Goal: Information Seeking & Learning: Compare options

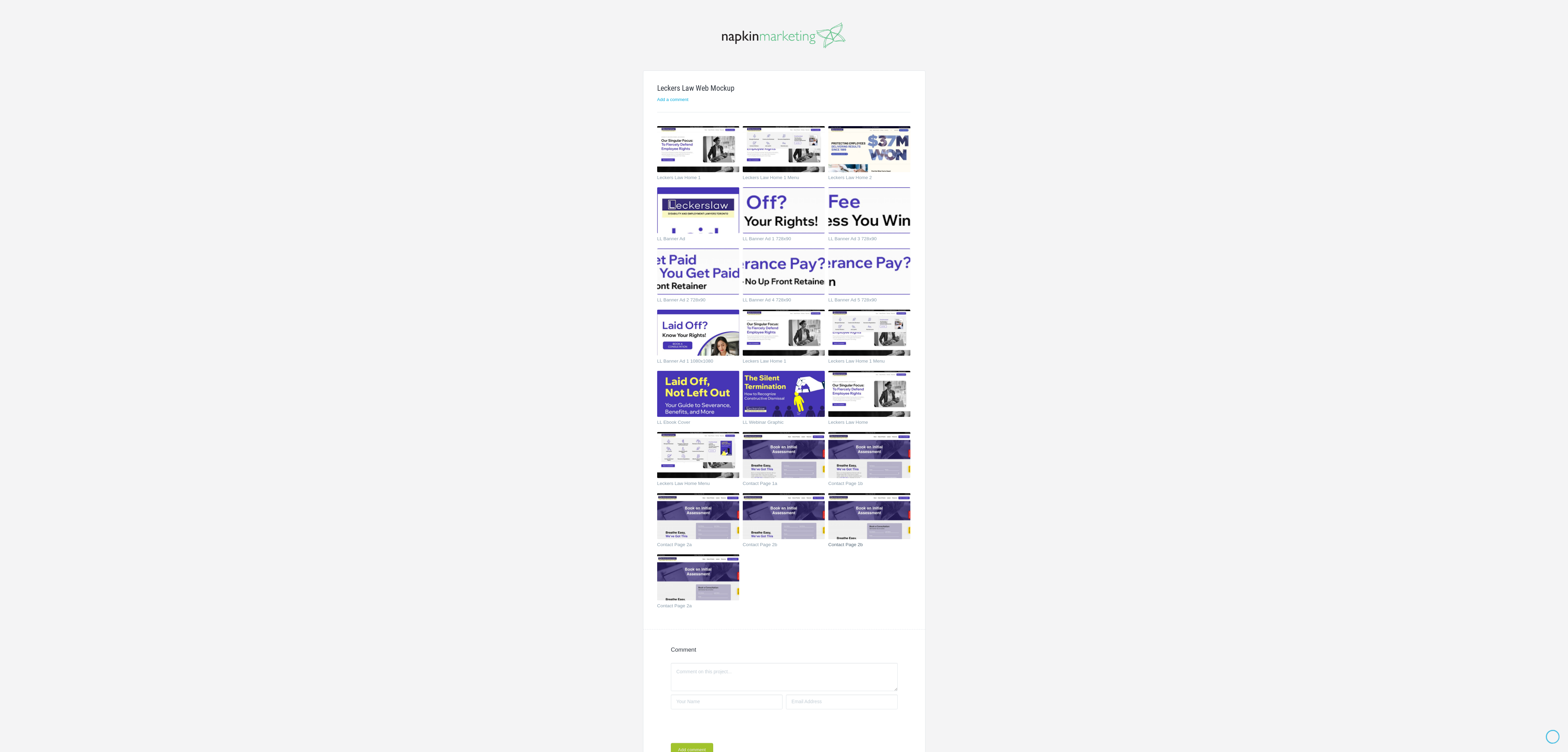
click at [853, 535] on img at bounding box center [869, 516] width 82 height 46
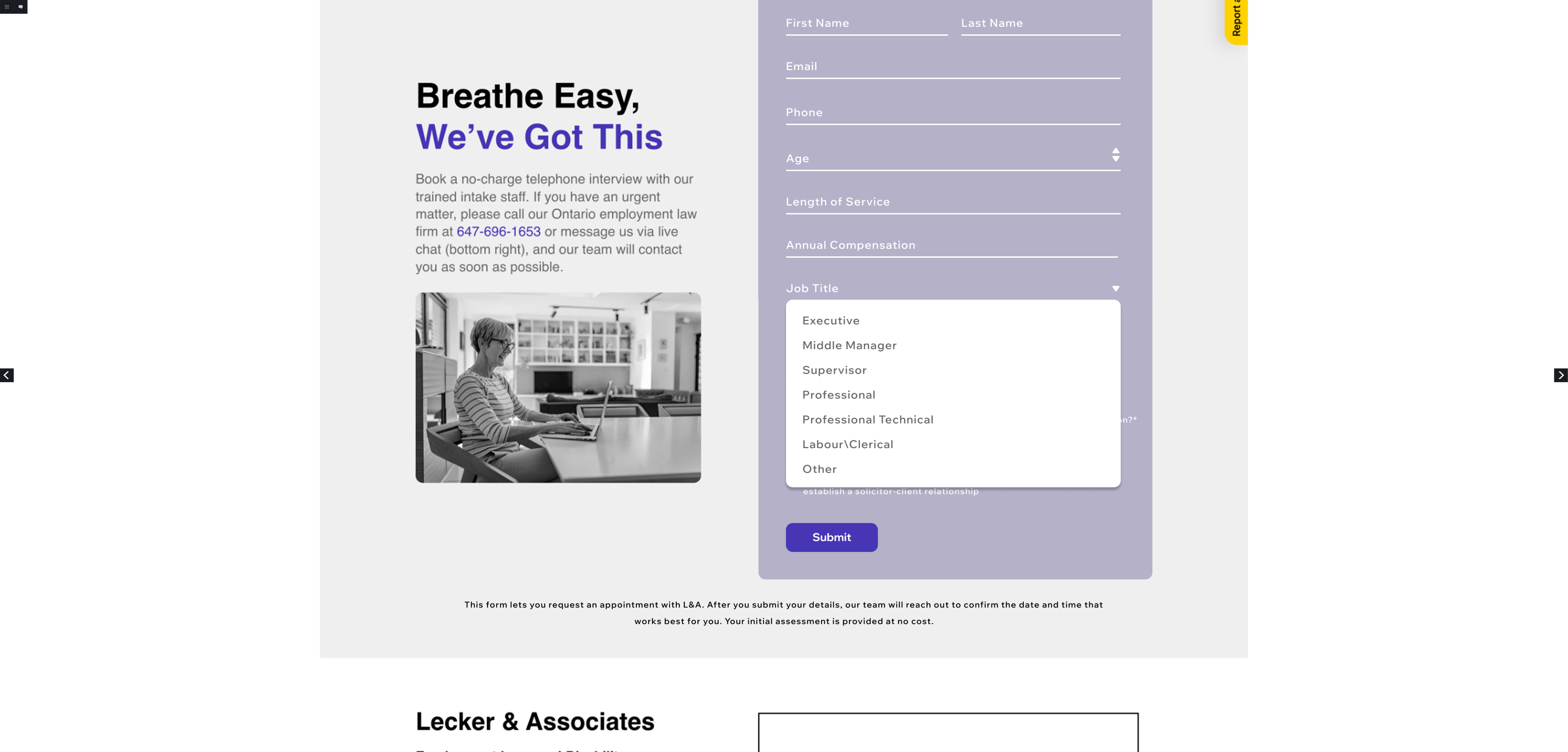
scroll to position [309, 0]
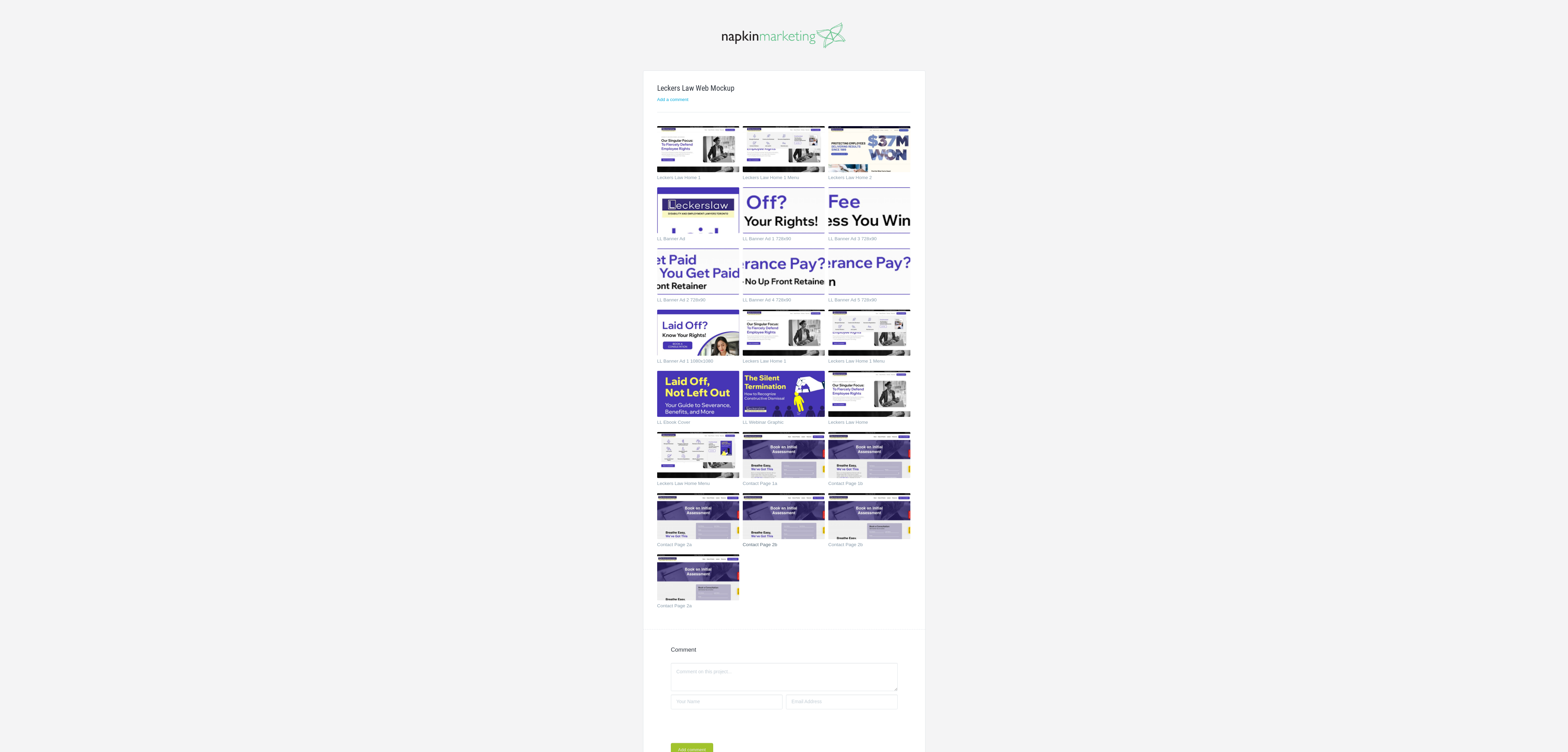
click at [797, 525] on img at bounding box center [783, 516] width 82 height 46
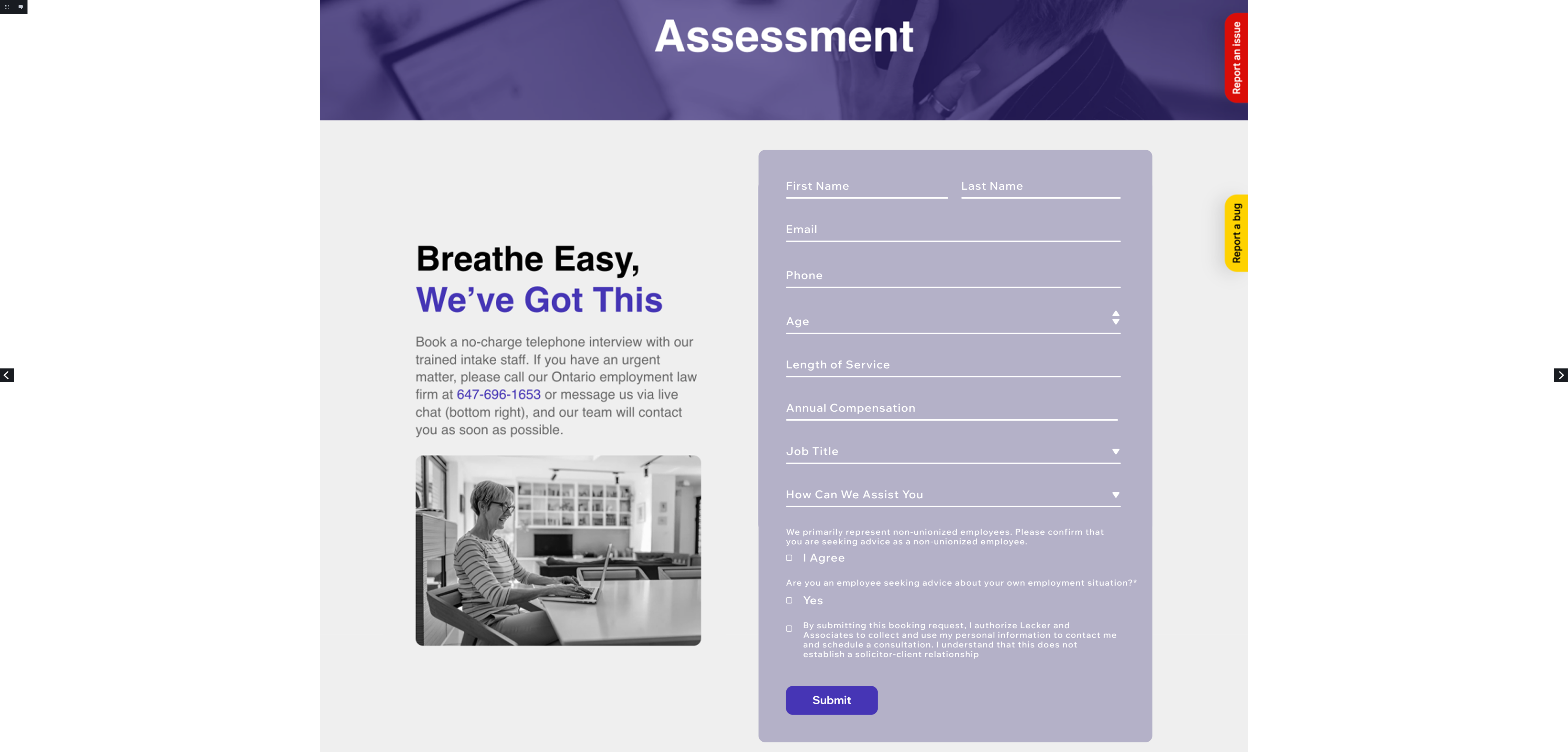
scroll to position [103, 0]
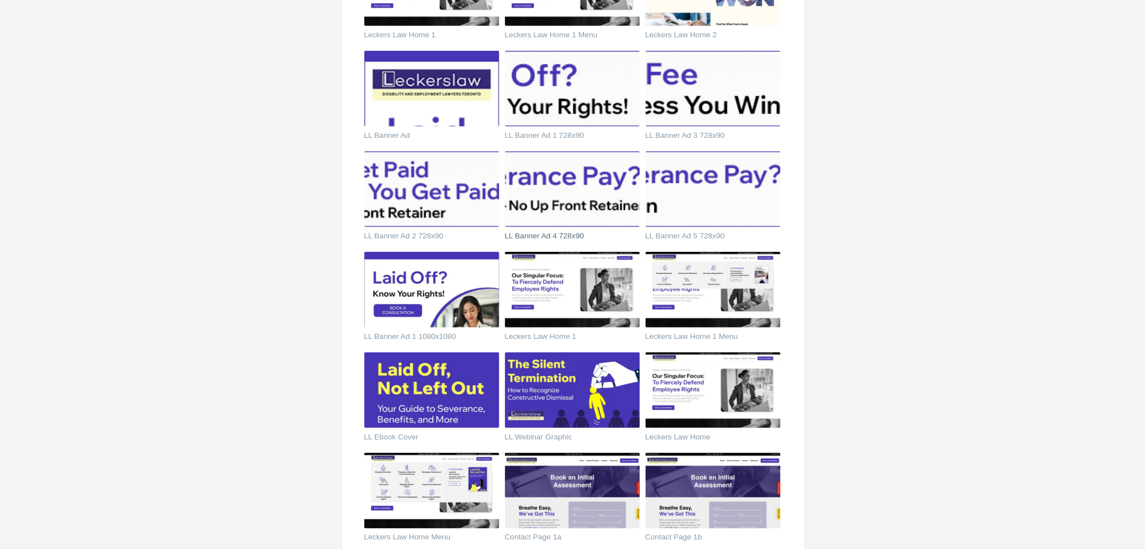
scroll to position [527, 0]
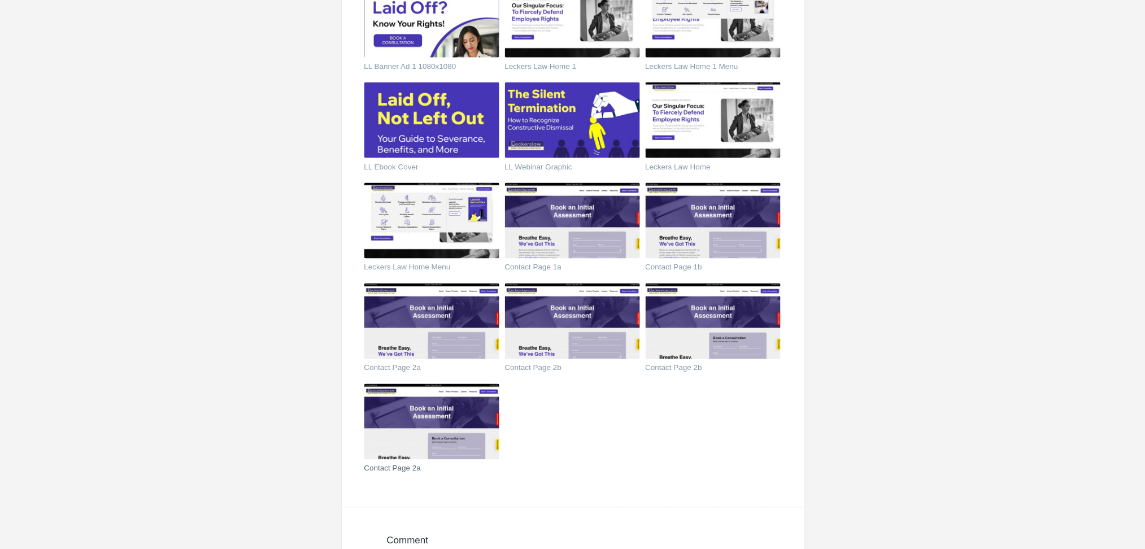
click at [422, 426] on img at bounding box center [431, 422] width 135 height 76
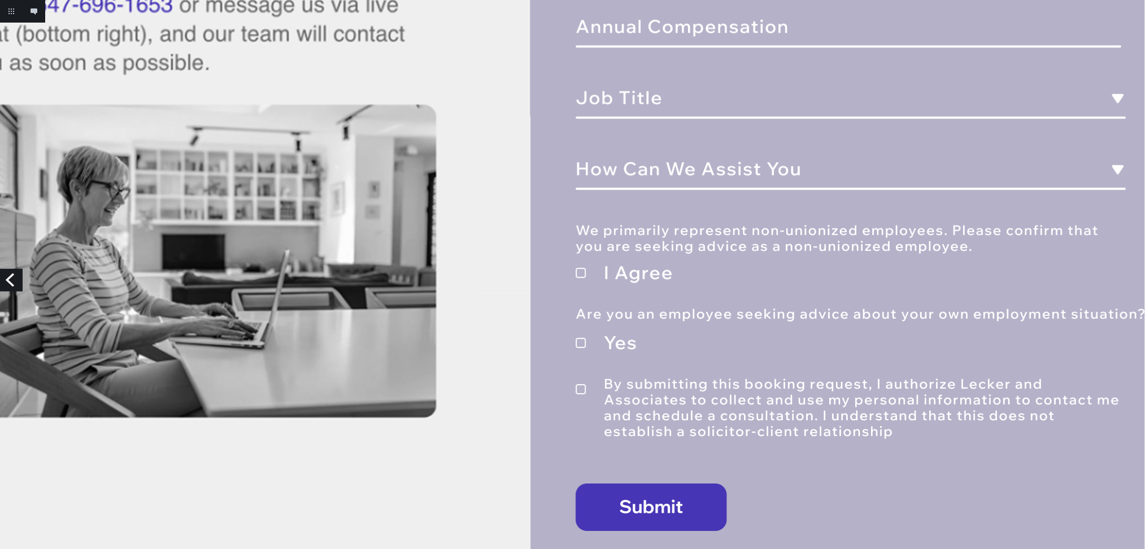
scroll to position [753, 0]
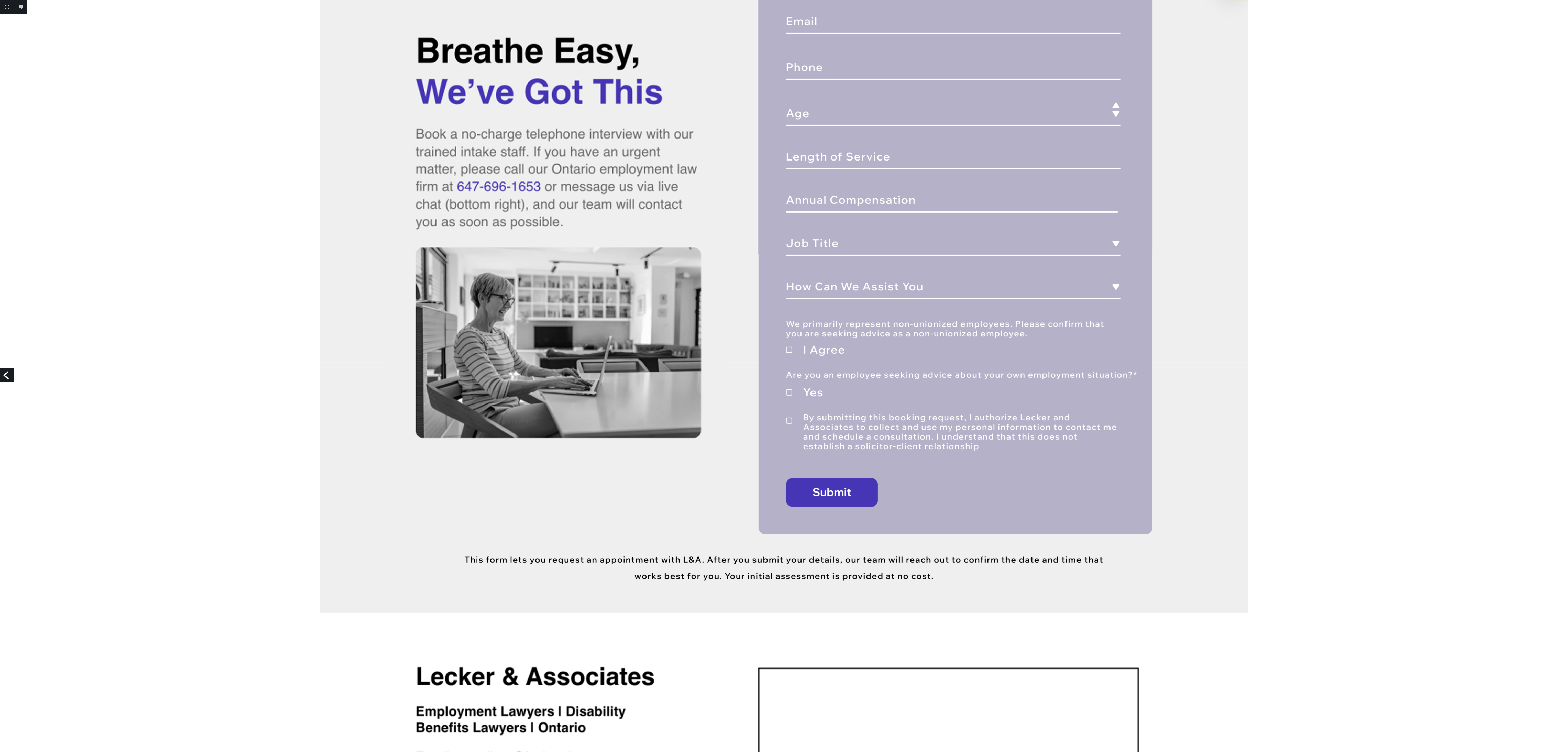
drag, startPoint x: 629, startPoint y: 1, endPoint x: 256, endPoint y: 318, distance: 489.5
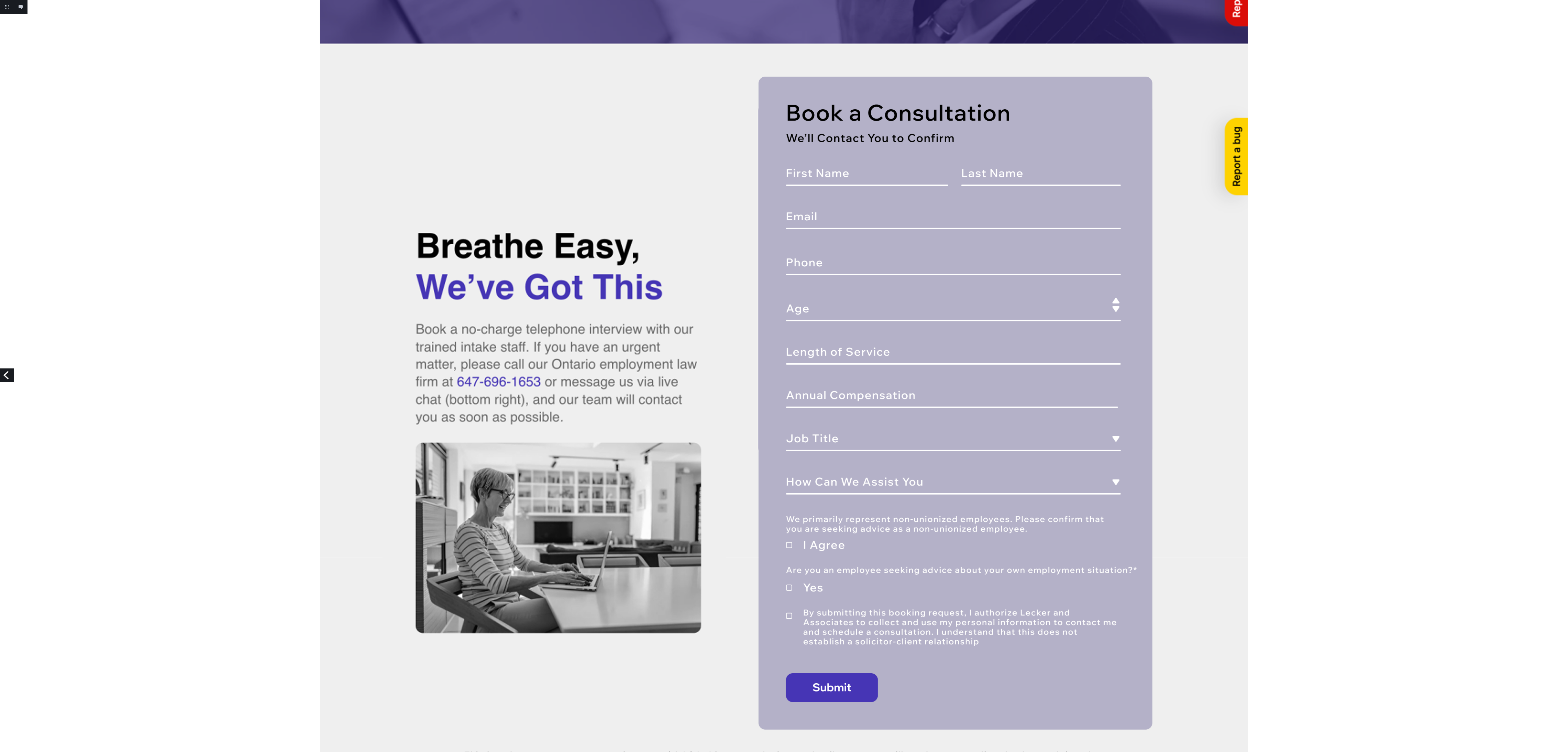
scroll to position [309, 0]
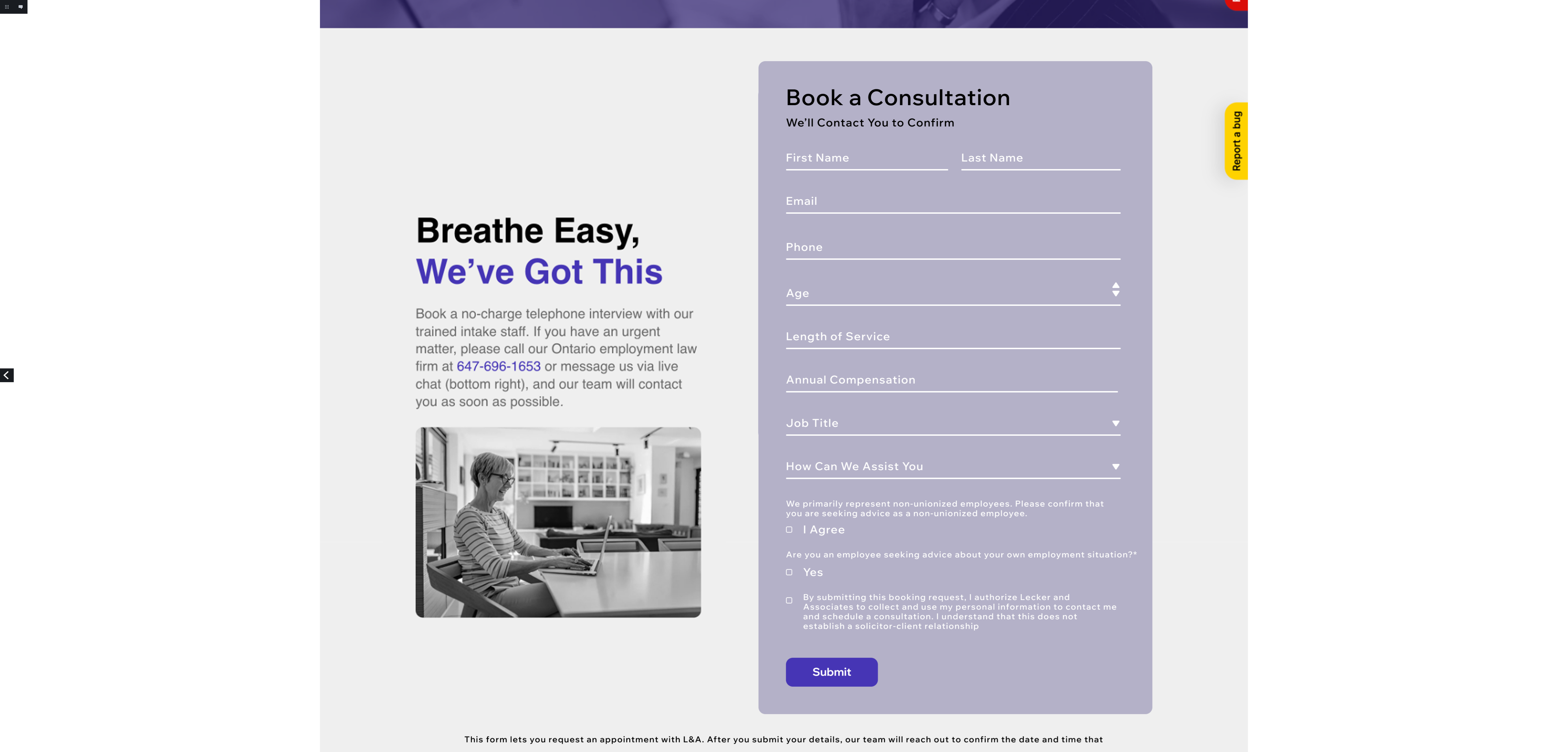
scroll to position [314, 0]
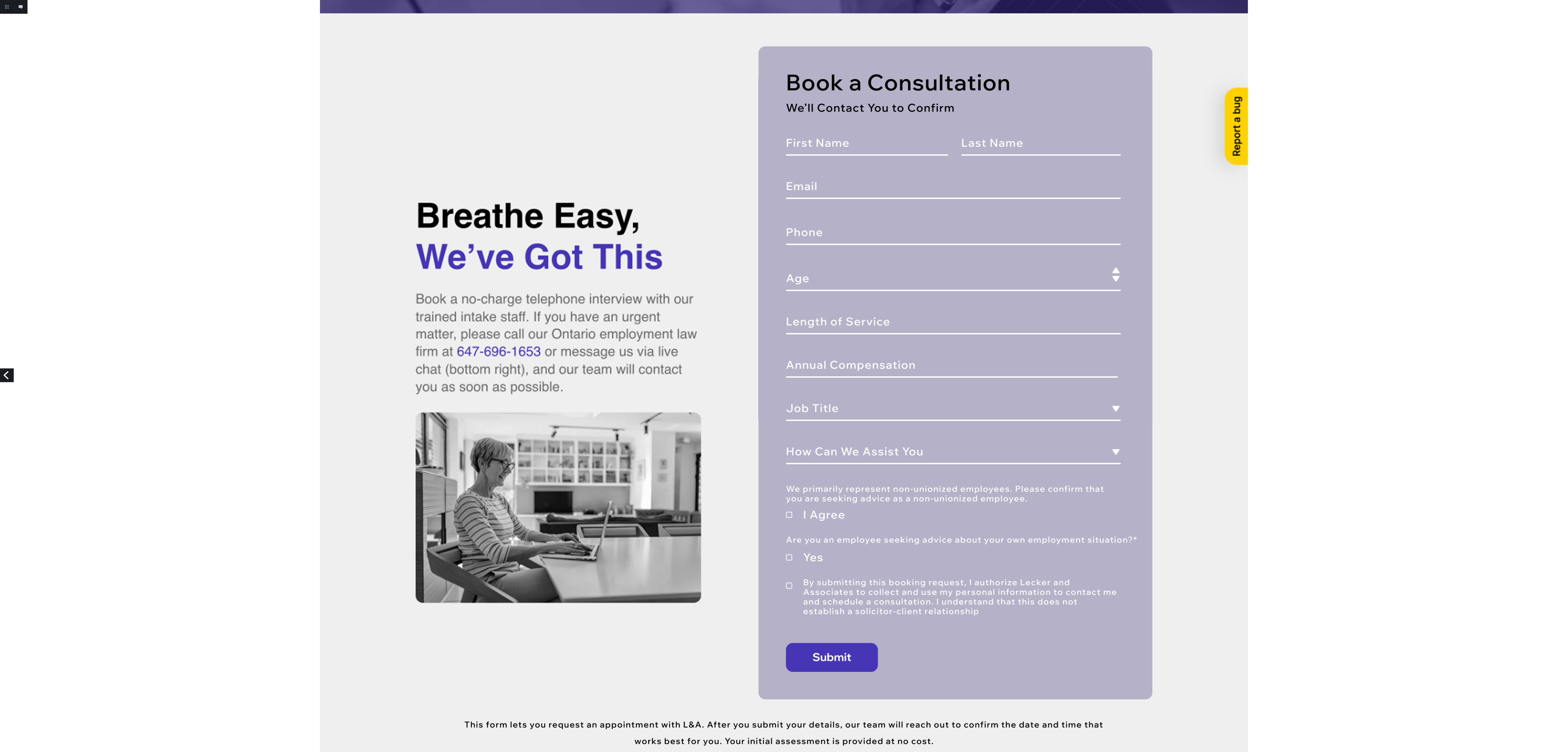
scroll to position [309, 0]
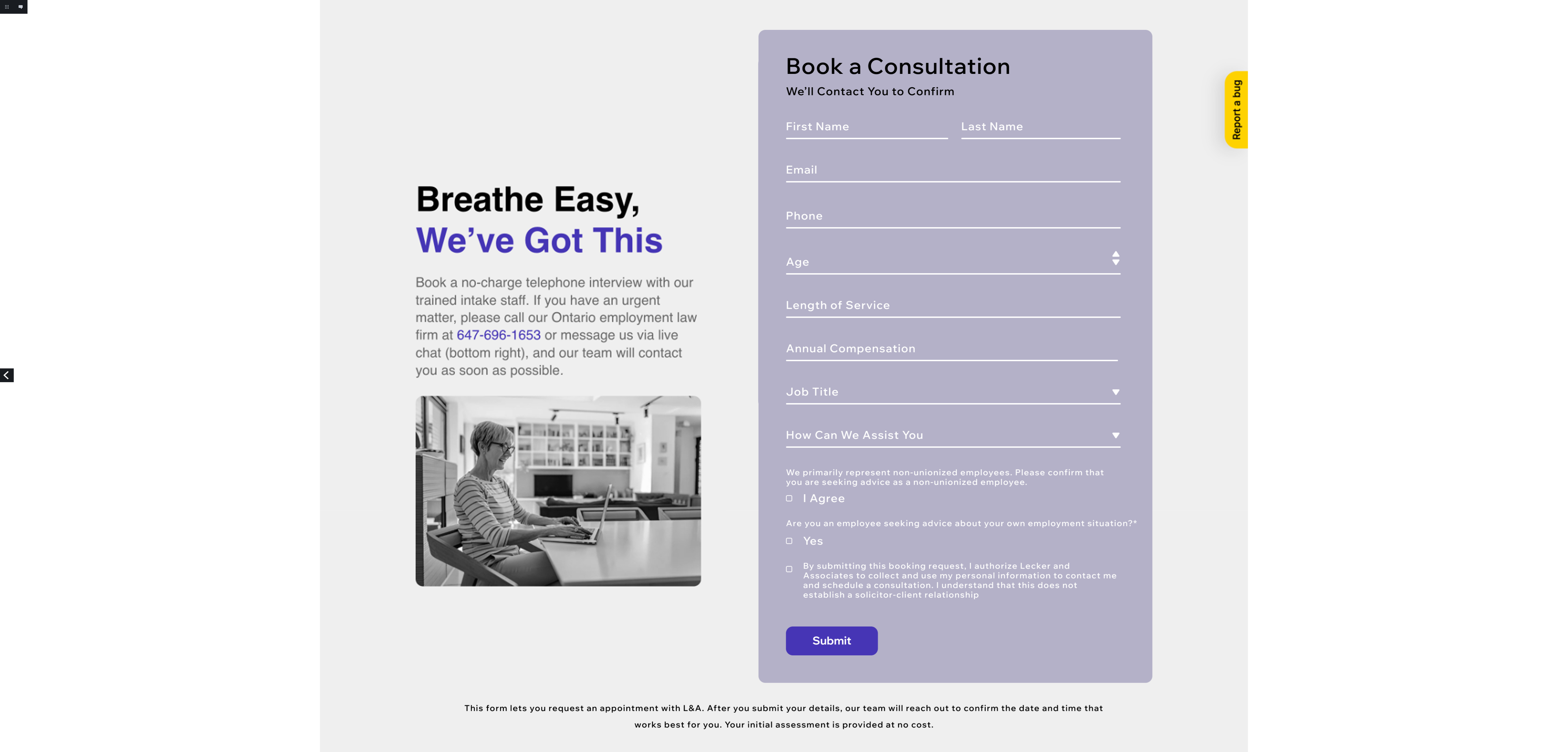
click at [9, 371] on link "Previous" at bounding box center [7, 375] width 14 height 14
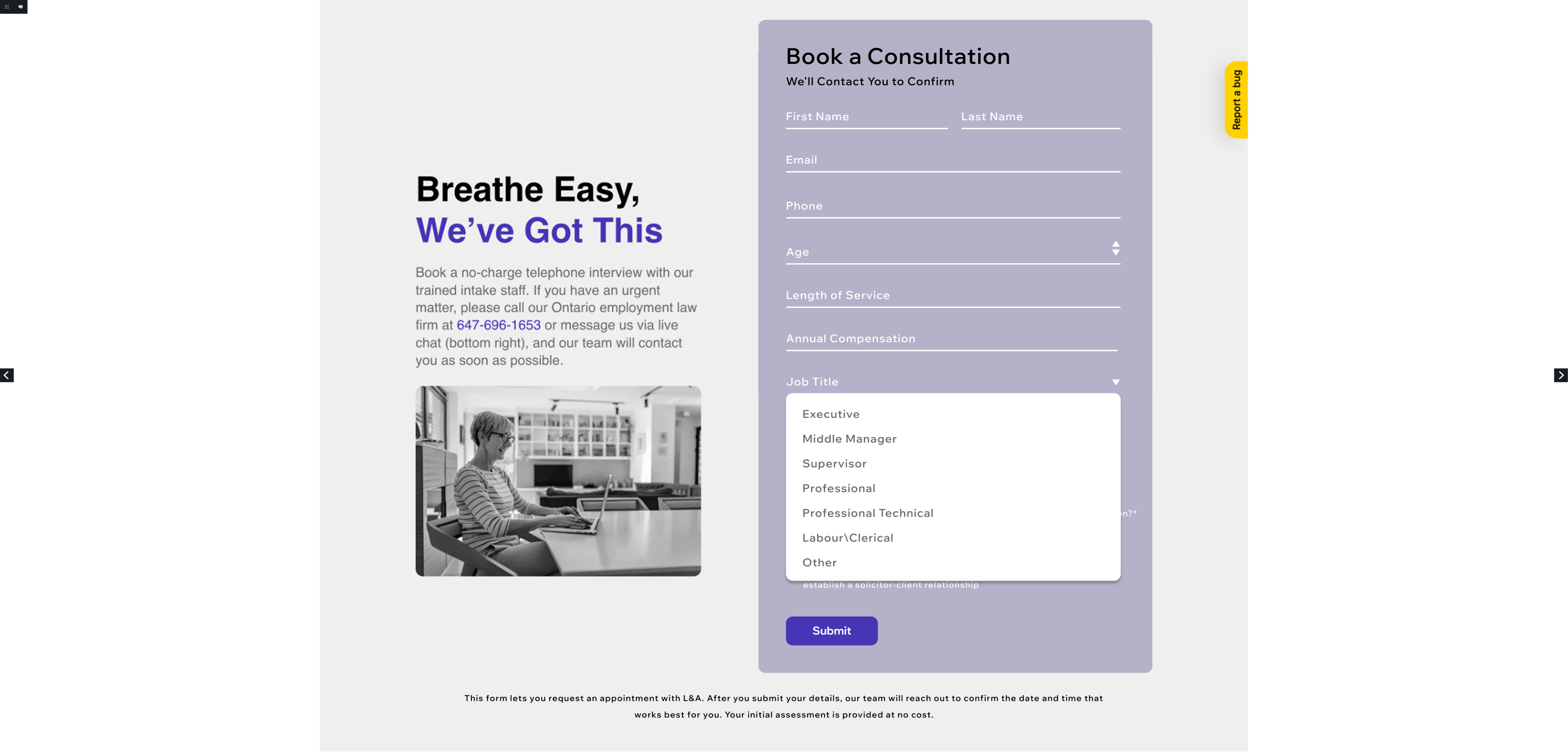
scroll to position [309, 0]
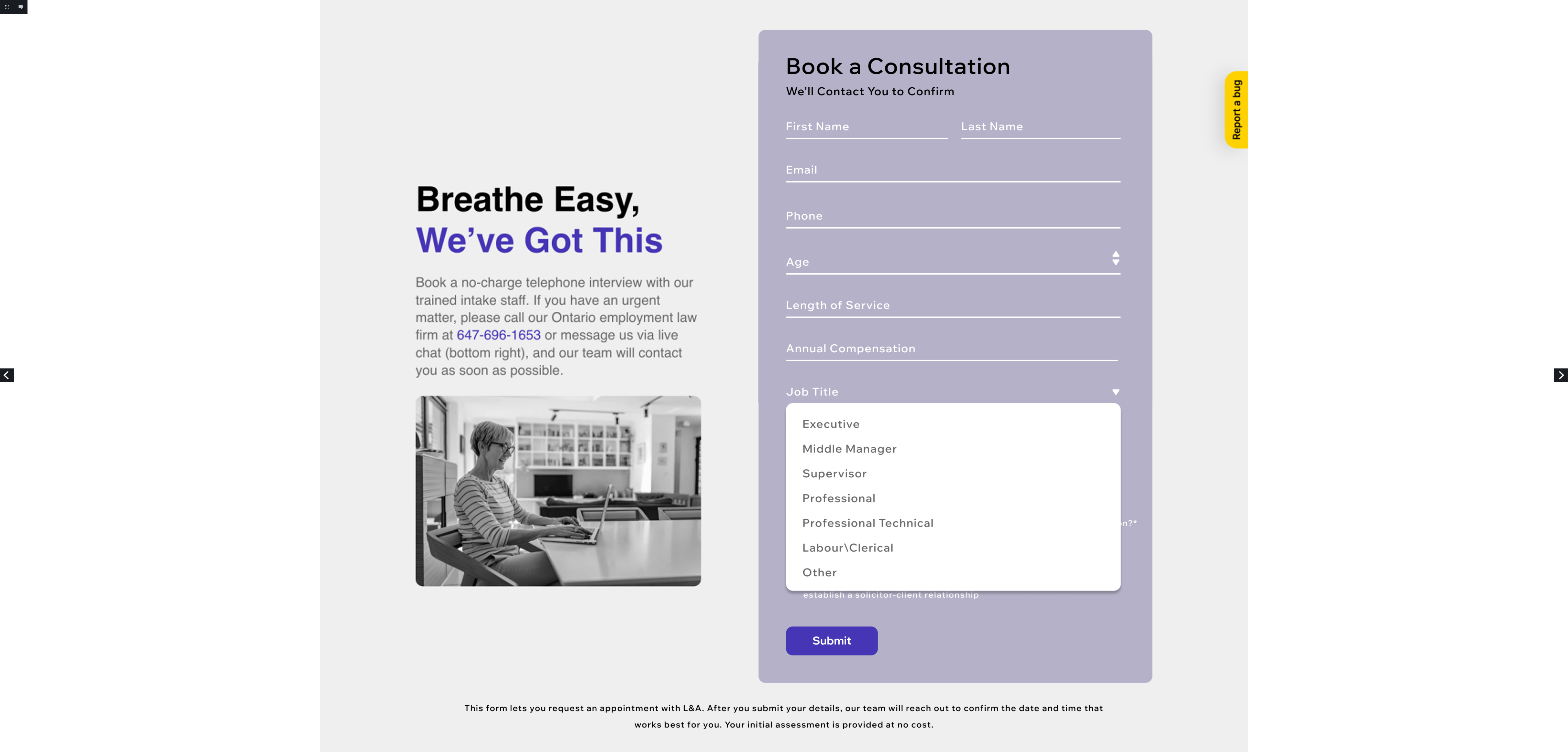
drag, startPoint x: 7, startPoint y: 379, endPoint x: 12, endPoint y: 378, distance: 5.1
click at [7, 378] on link "Previous" at bounding box center [7, 375] width 14 height 14
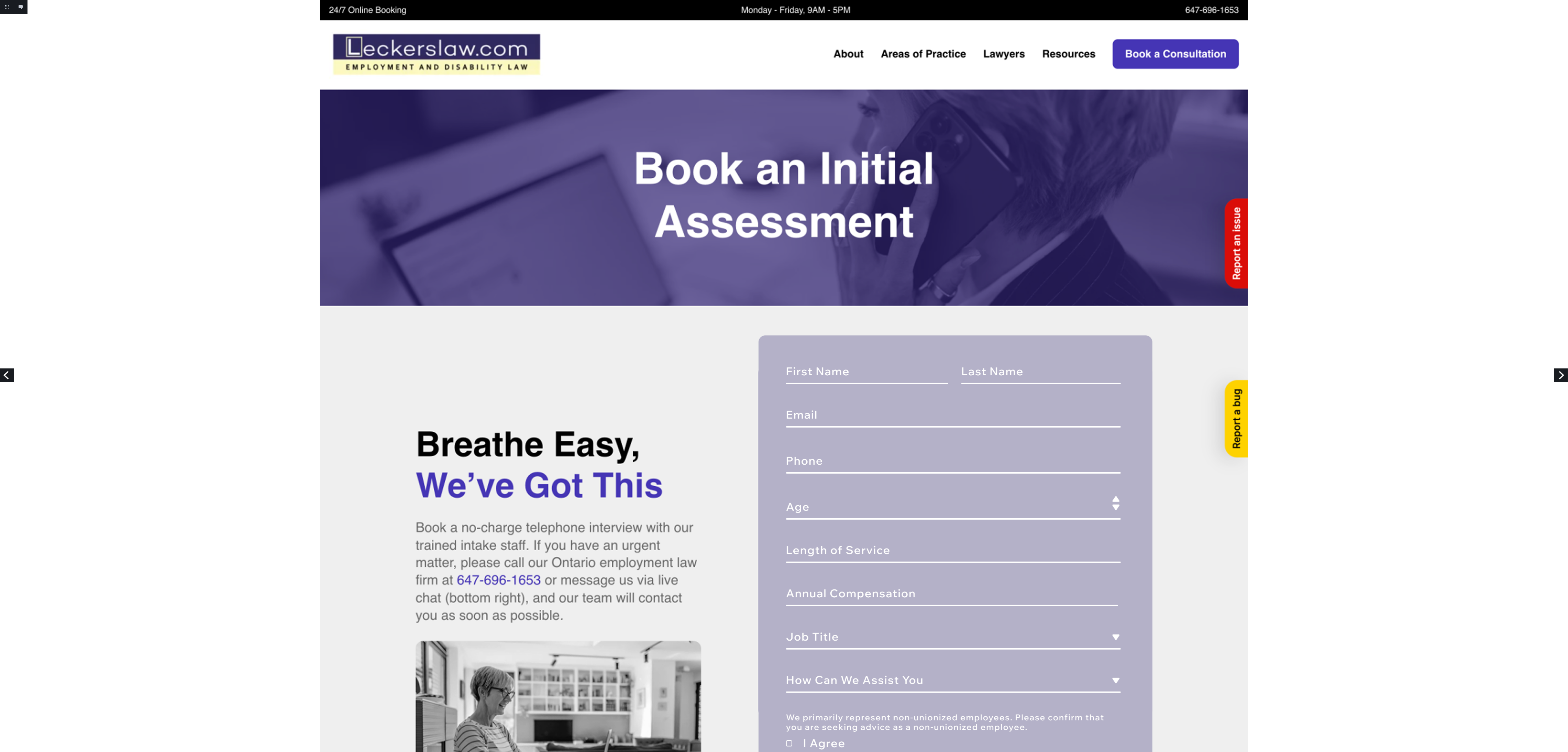
click at [1561, 376] on link "Next" at bounding box center [1561, 375] width 14 height 14
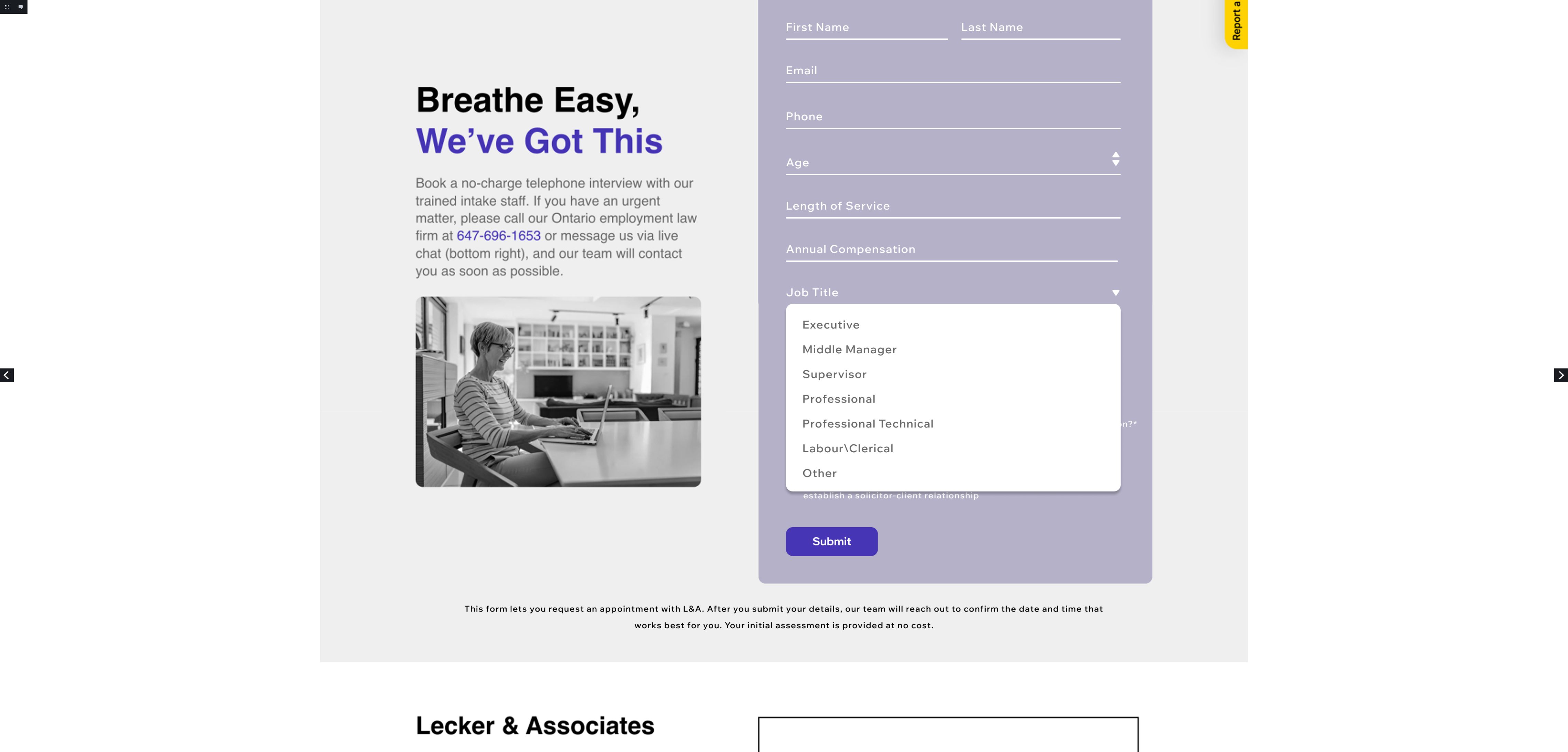
scroll to position [413, 0]
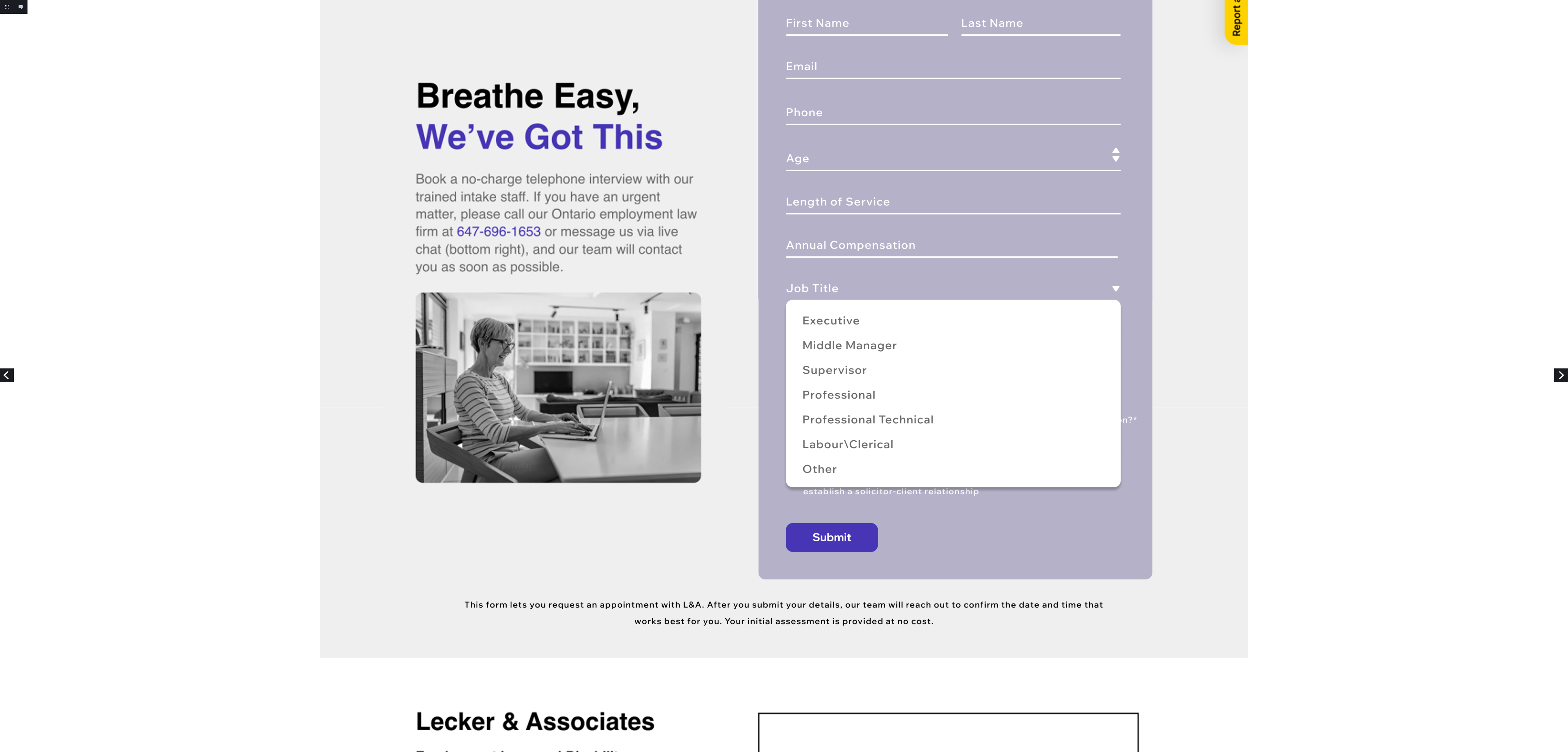
click at [1554, 381] on link "Next" at bounding box center [1561, 375] width 14 height 14
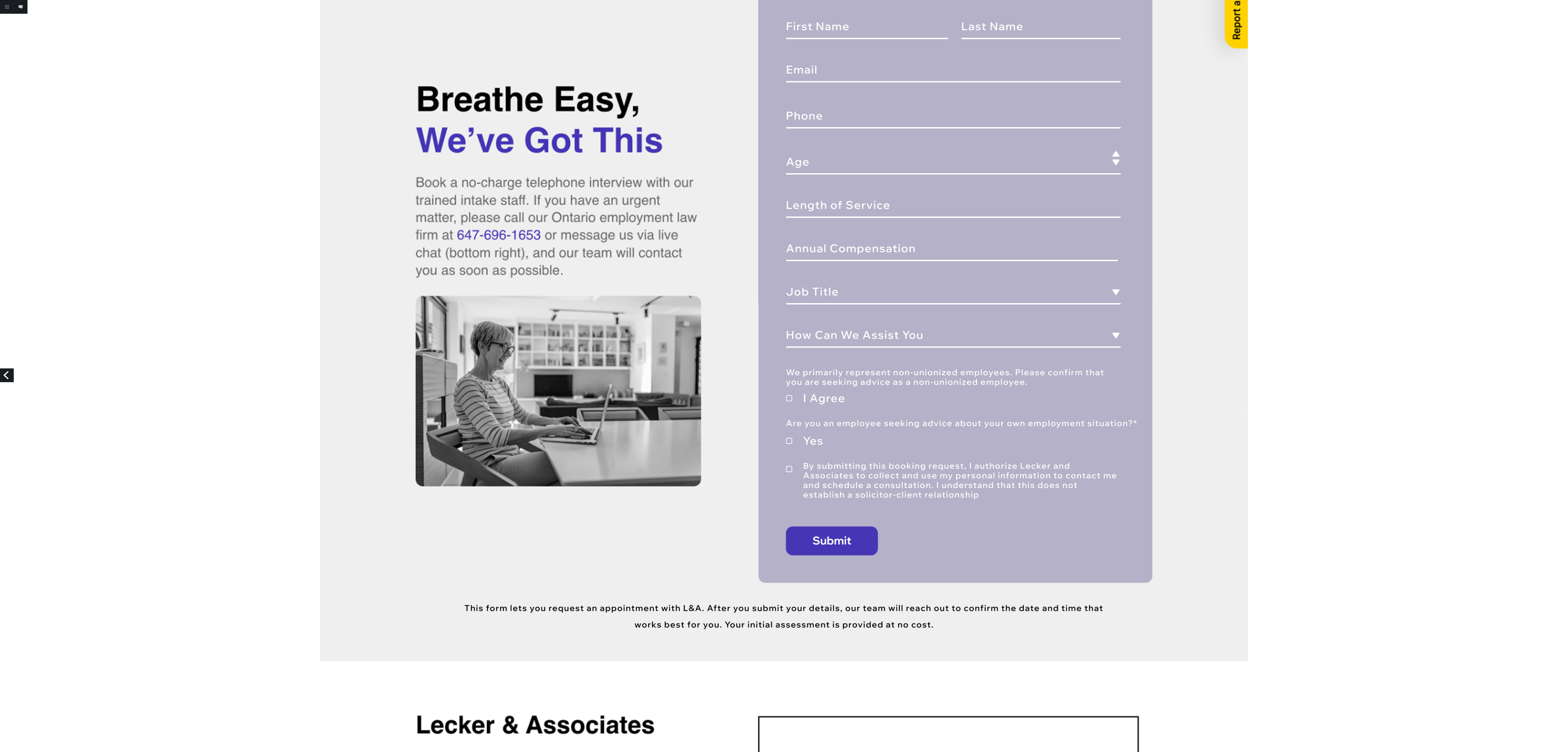
scroll to position [413, 0]
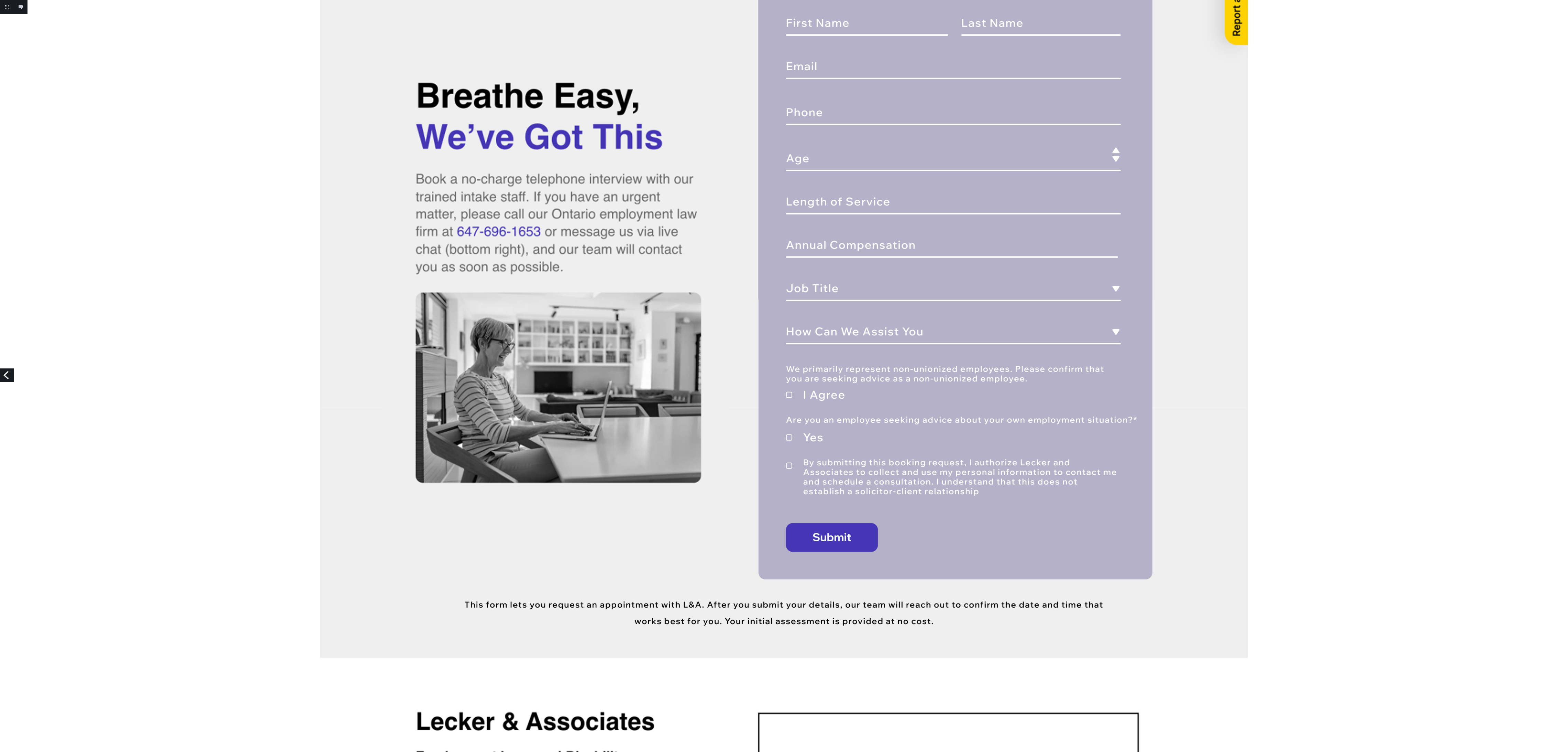
click at [10, 377] on link "Previous" at bounding box center [7, 375] width 14 height 14
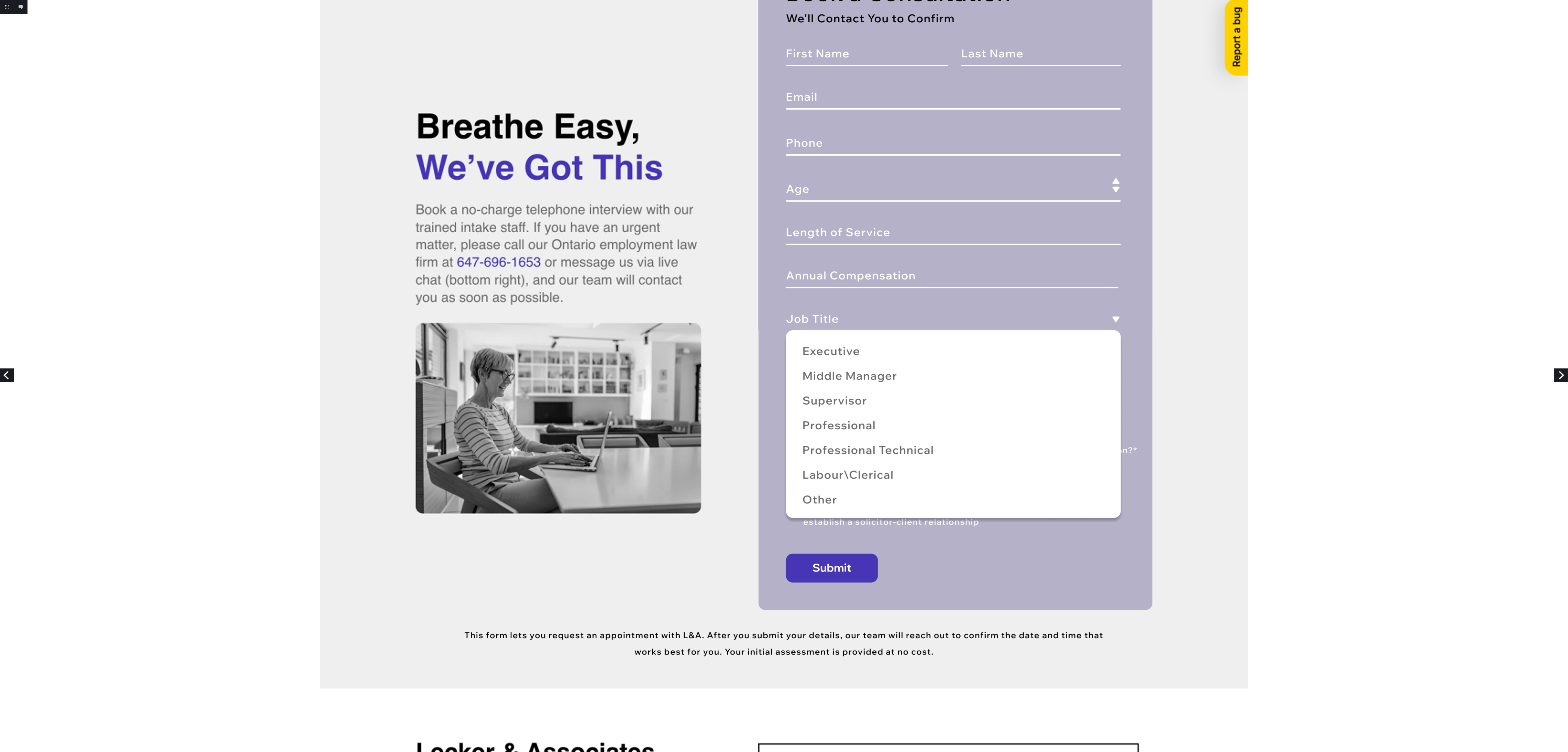
scroll to position [413, 0]
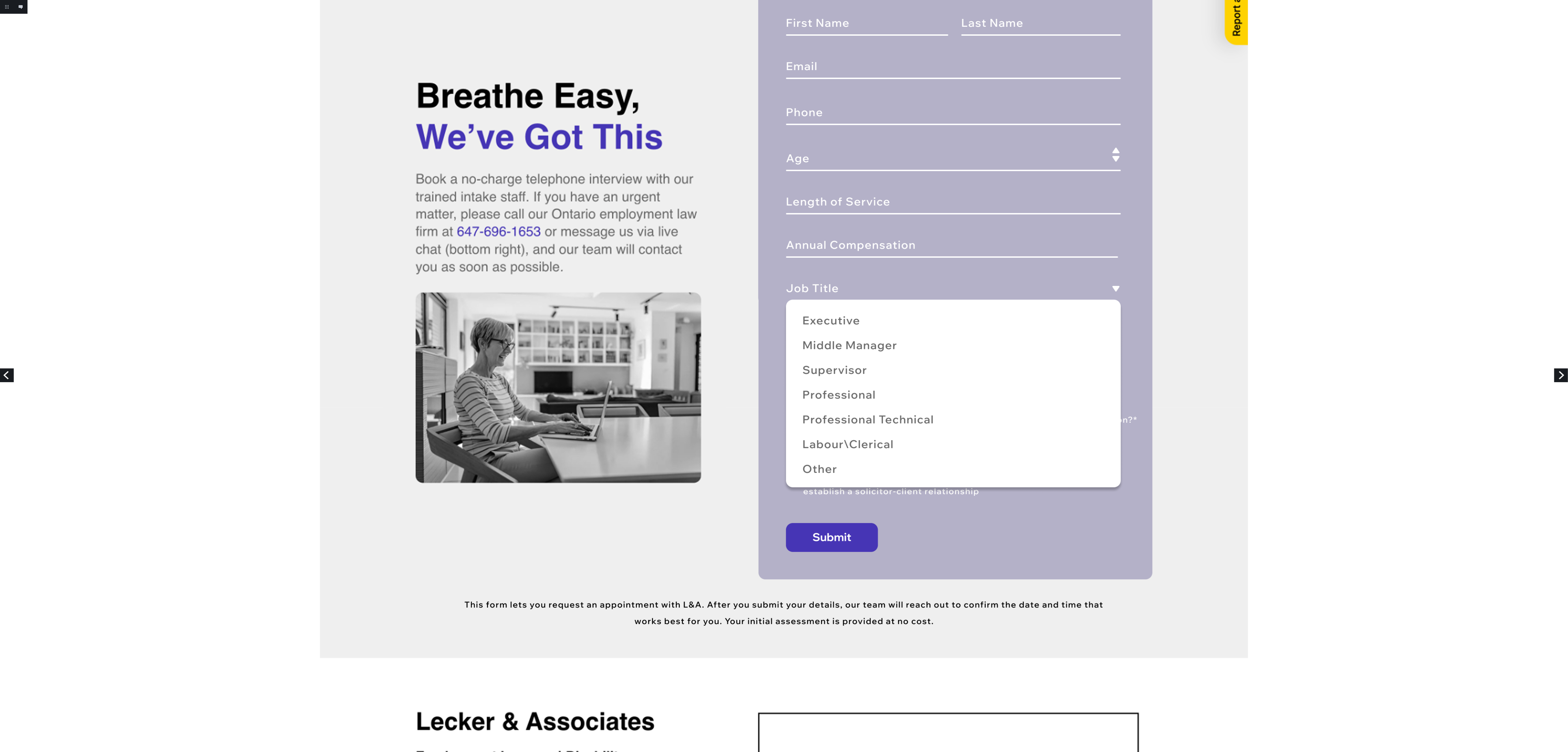
click at [12, 376] on link "Previous" at bounding box center [7, 375] width 14 height 14
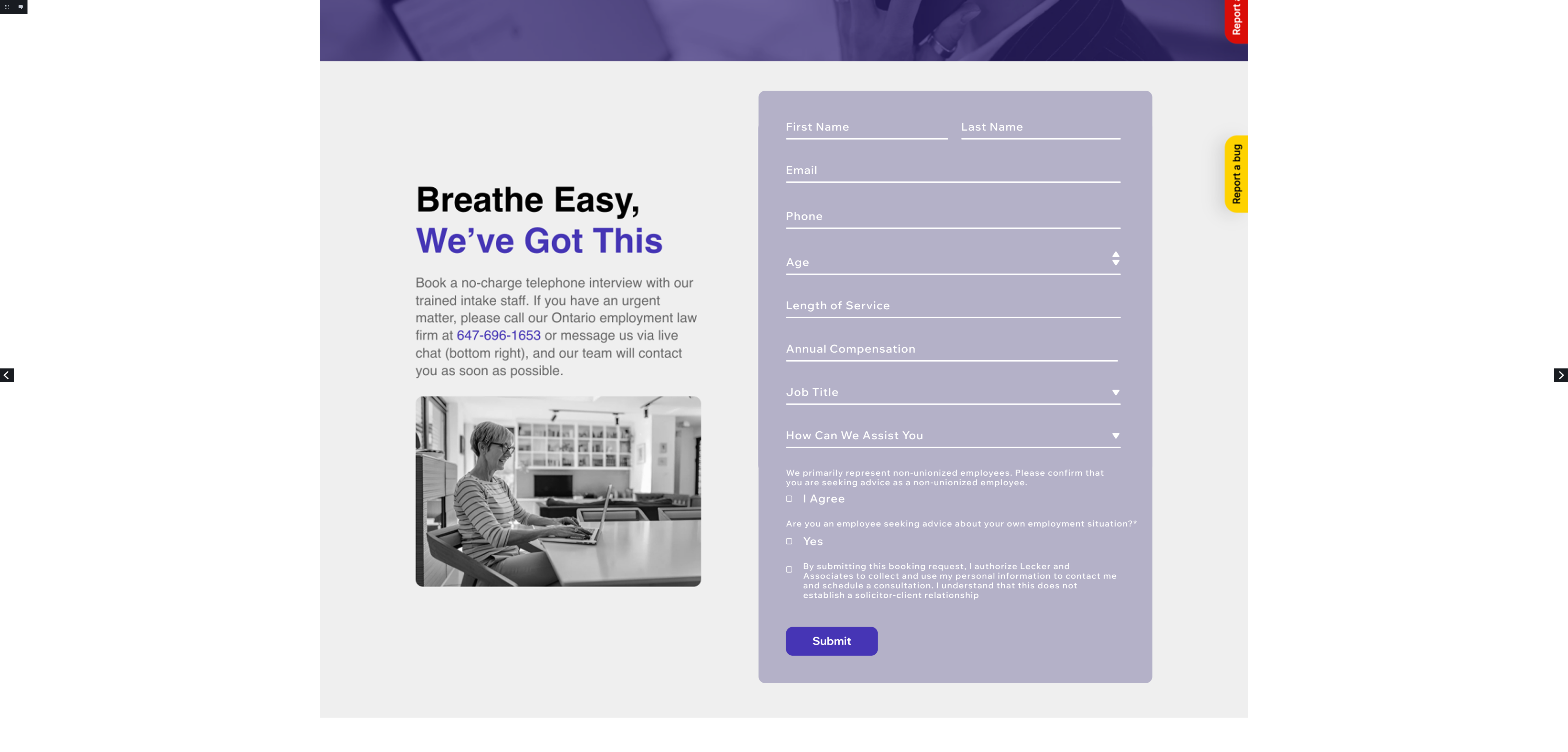
scroll to position [309, 0]
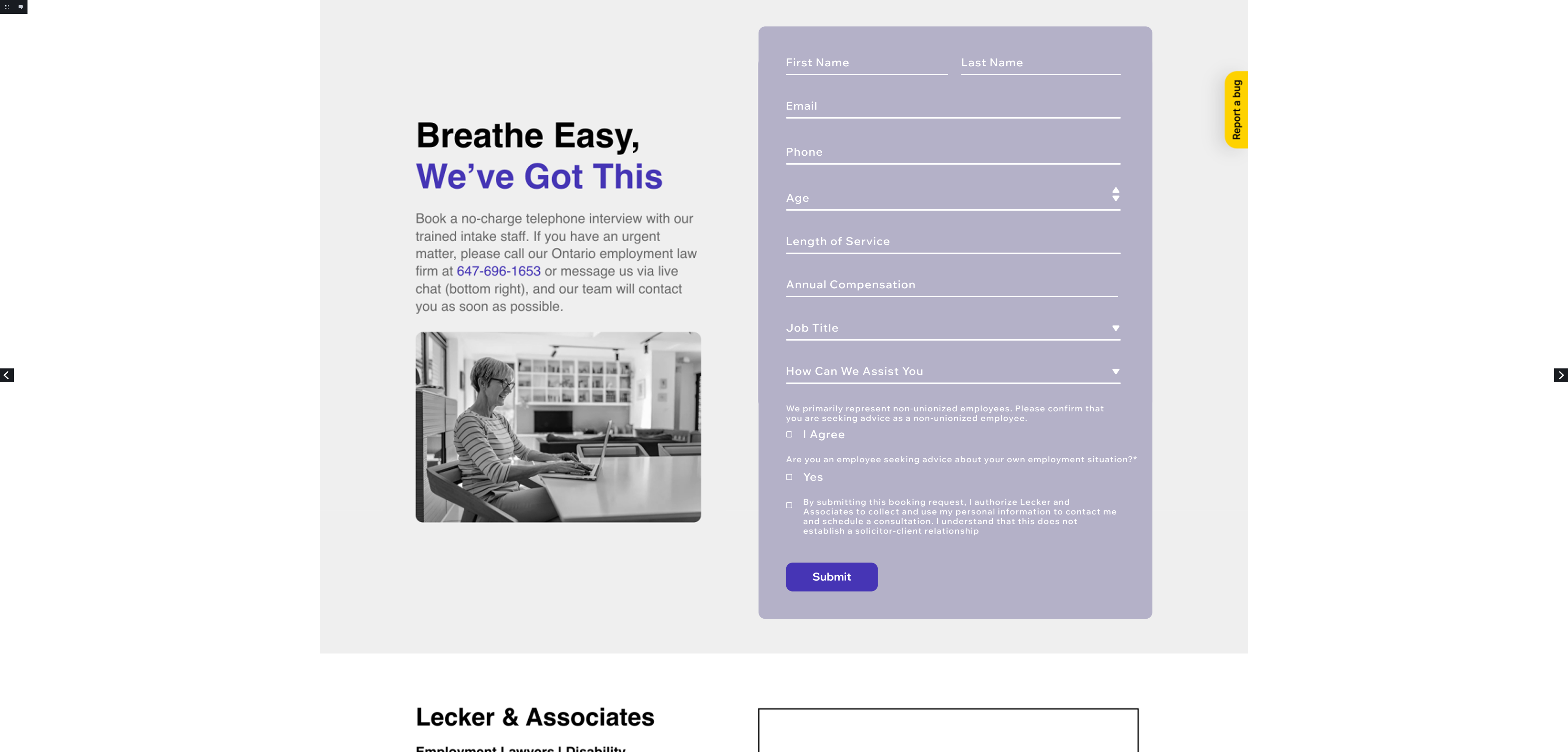
click at [10, 378] on link "Previous" at bounding box center [7, 375] width 14 height 14
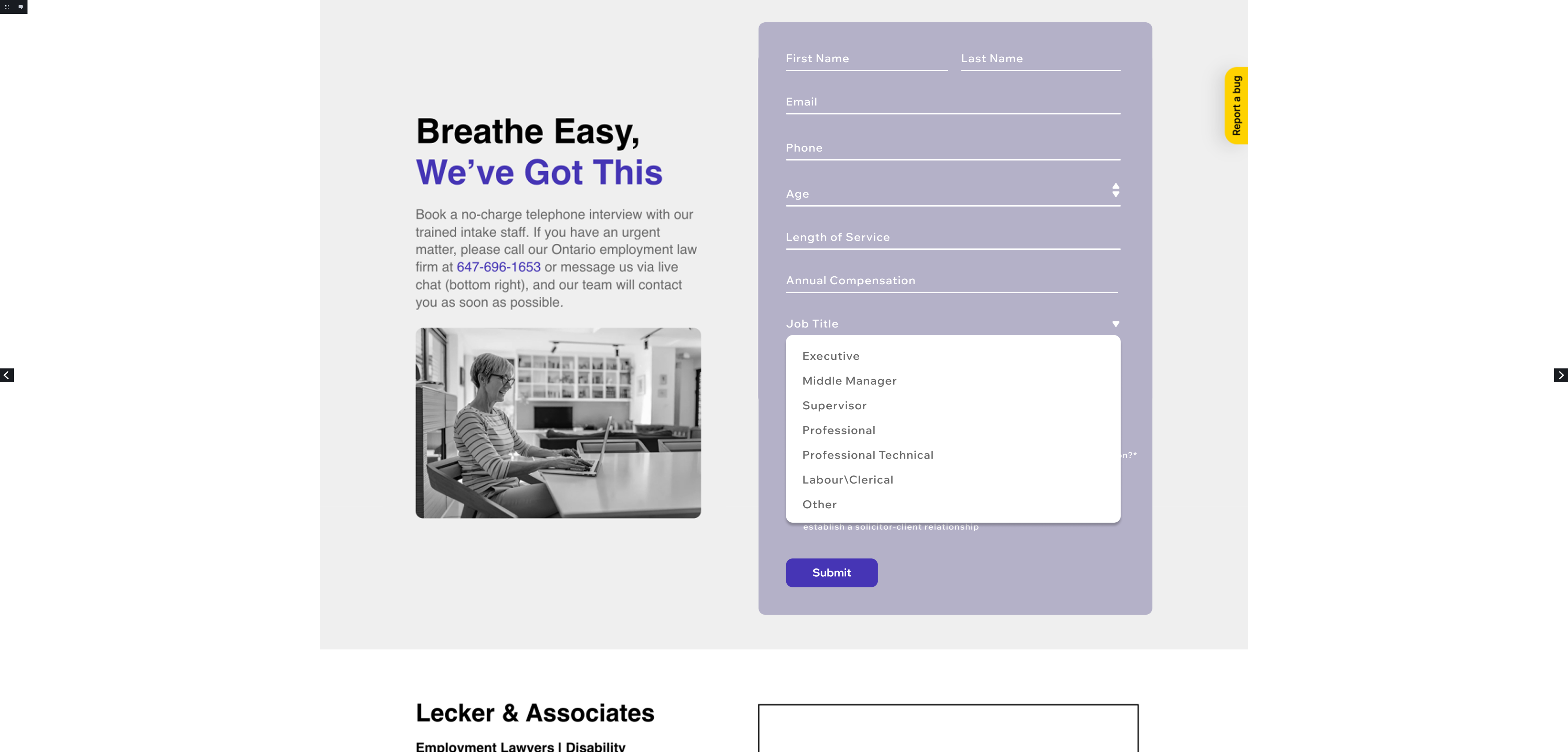
scroll to position [309, 0]
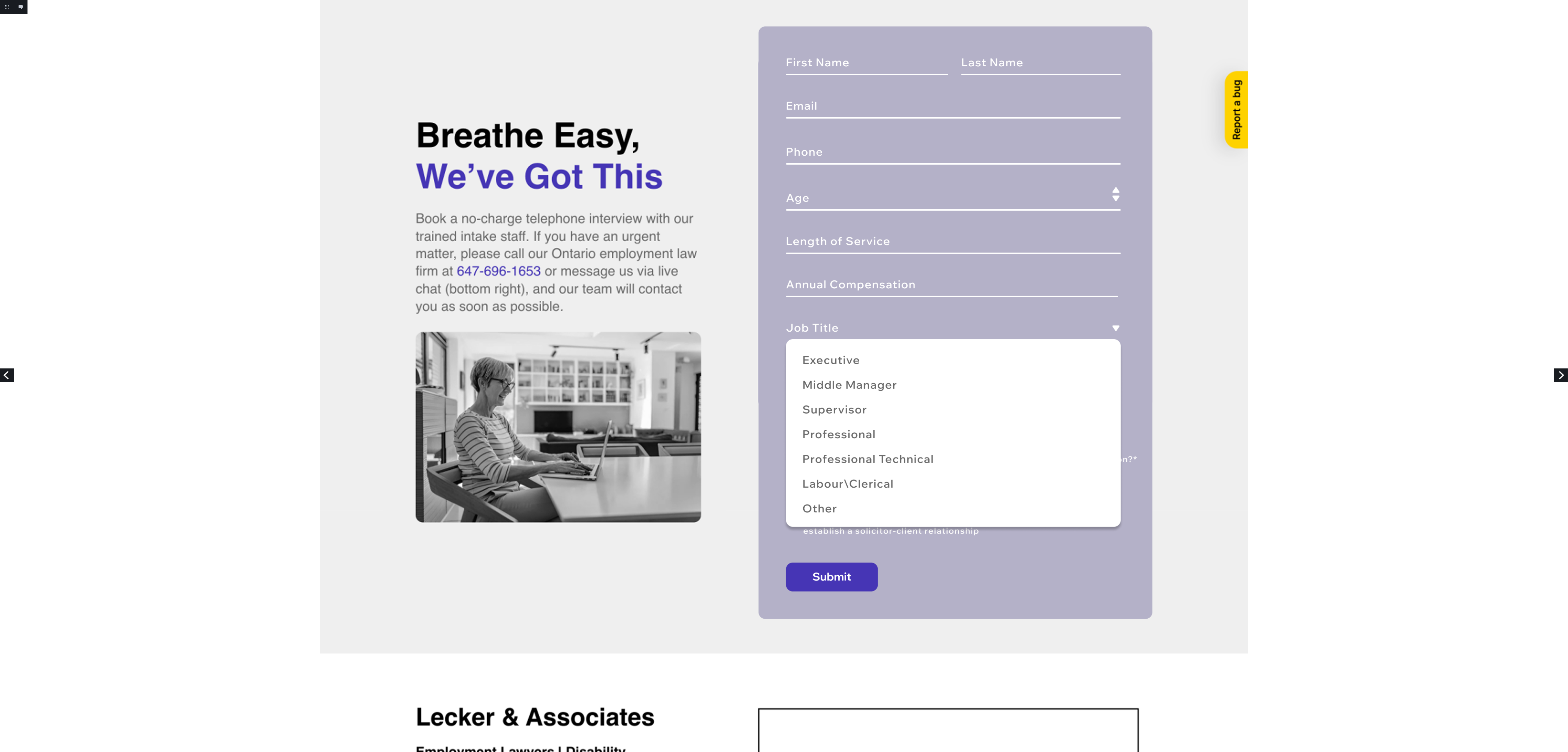
click at [1564, 374] on link "Next" at bounding box center [1561, 375] width 14 height 14
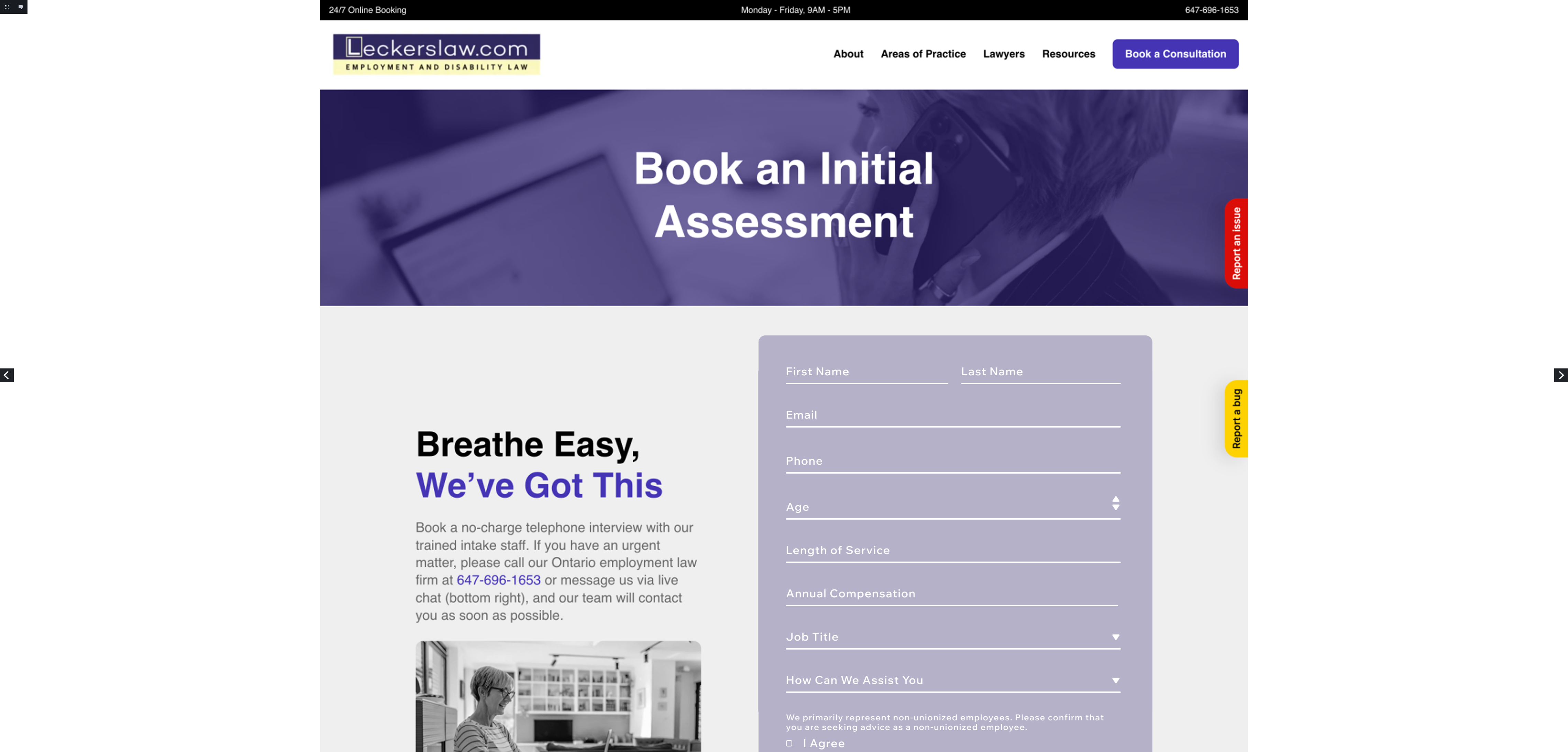
click at [1559, 379] on link "Next" at bounding box center [1561, 375] width 14 height 14
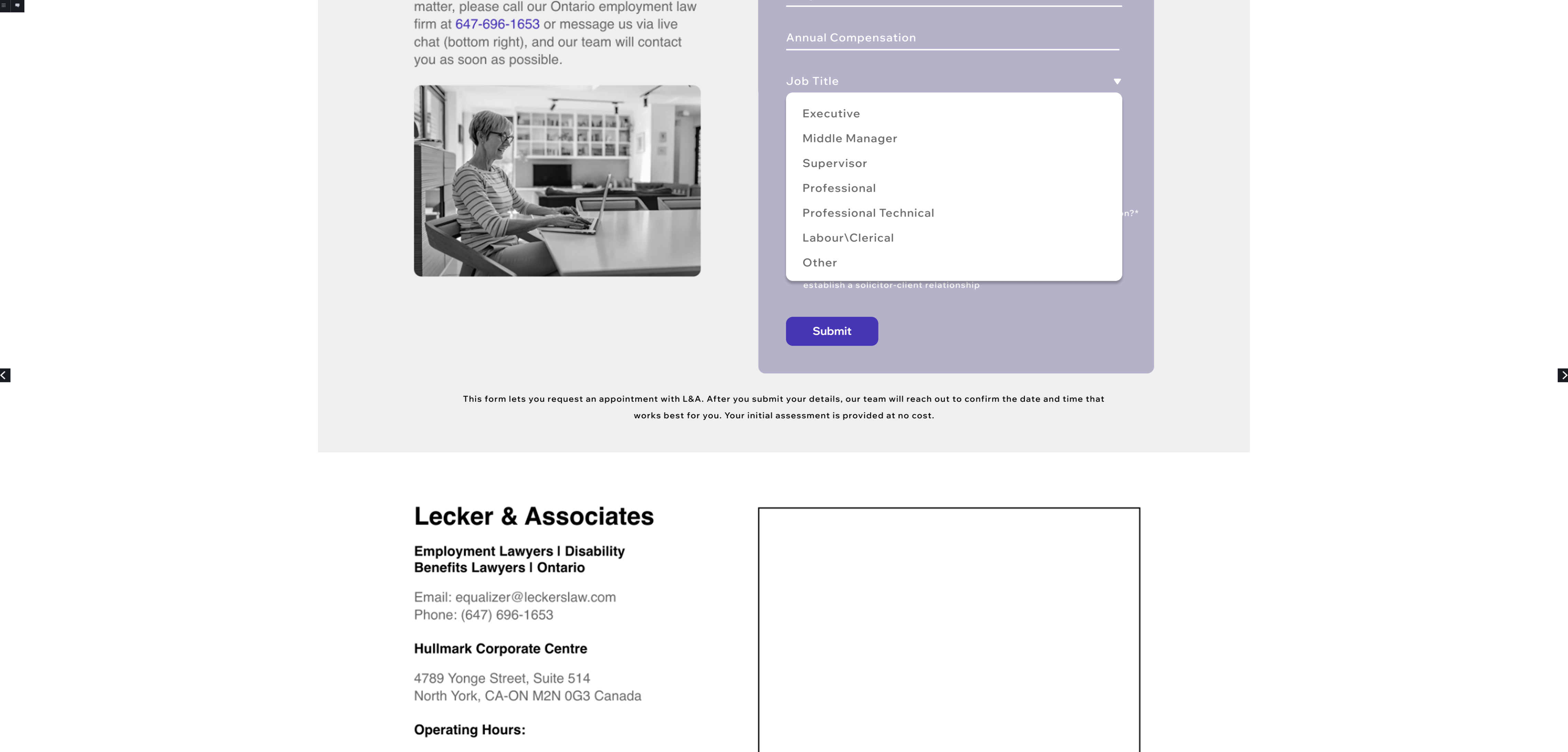
scroll to position [619, 0]
click at [1559, 374] on link "Next" at bounding box center [1561, 375] width 14 height 14
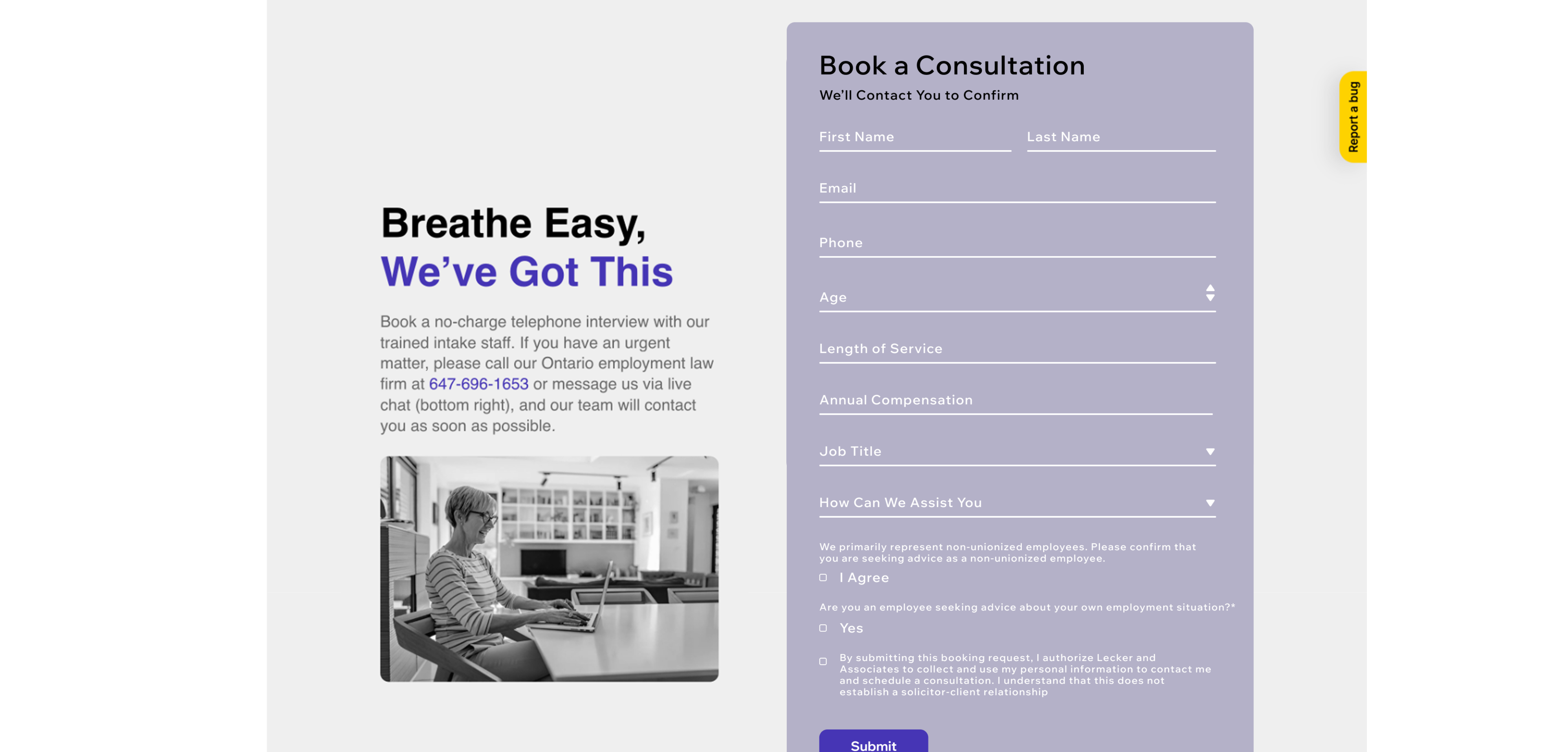
scroll to position [206, 0]
